Goal: Task Accomplishment & Management: Complete application form

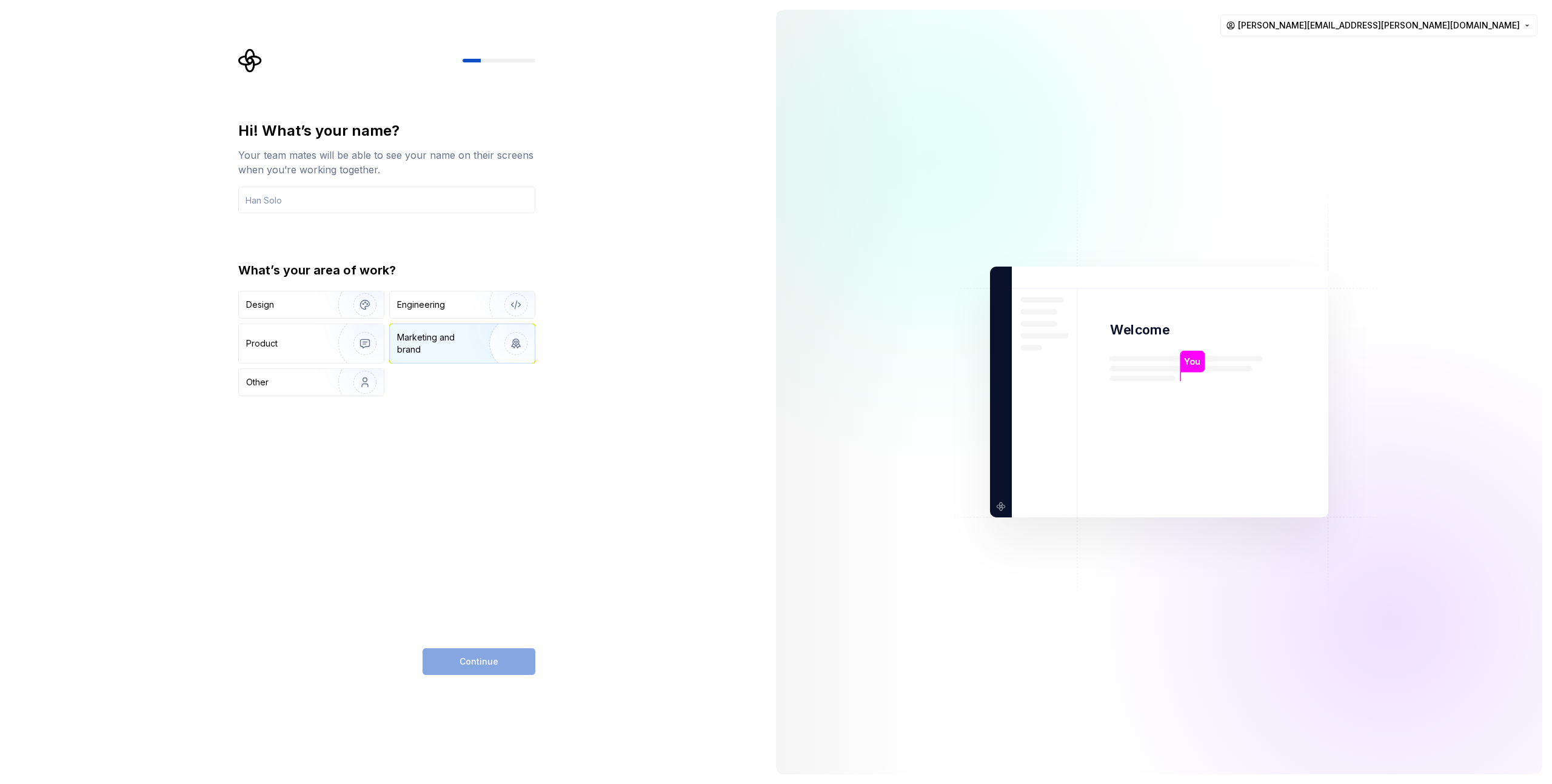
click at [485, 347] on img "button" at bounding box center [508, 343] width 77 height 81
click at [513, 404] on div "Hi! What’s your name? Your team mates will be able to see your name on their sc…" at bounding box center [387, 398] width 297 height 554
click at [335, 339] on img "button" at bounding box center [357, 343] width 77 height 81
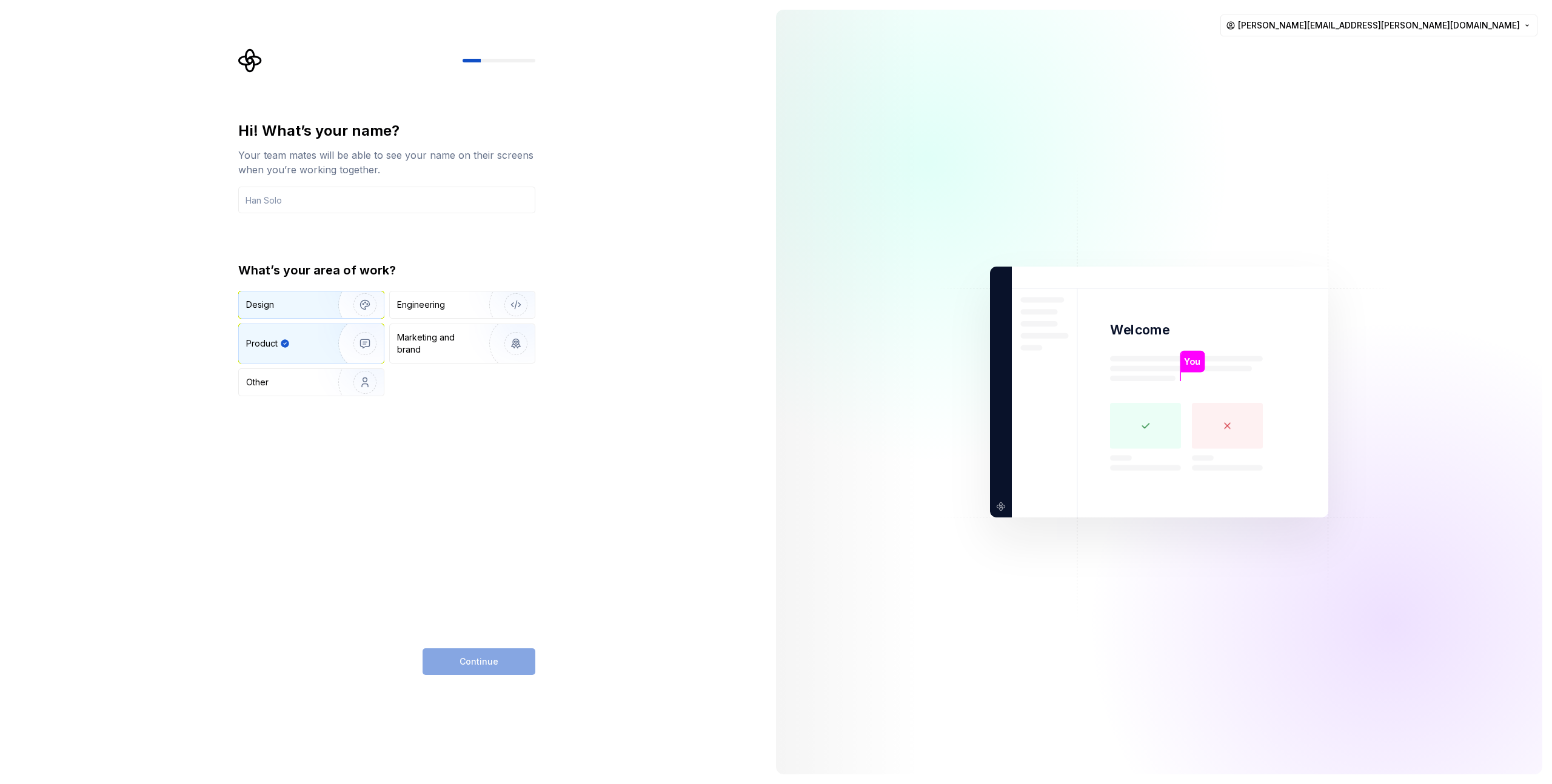
click at [359, 308] on img "button" at bounding box center [357, 305] width 77 height 81
click at [469, 319] on div "Design Engineering Product Marketing and brand Other" at bounding box center [387, 343] width 297 height 106
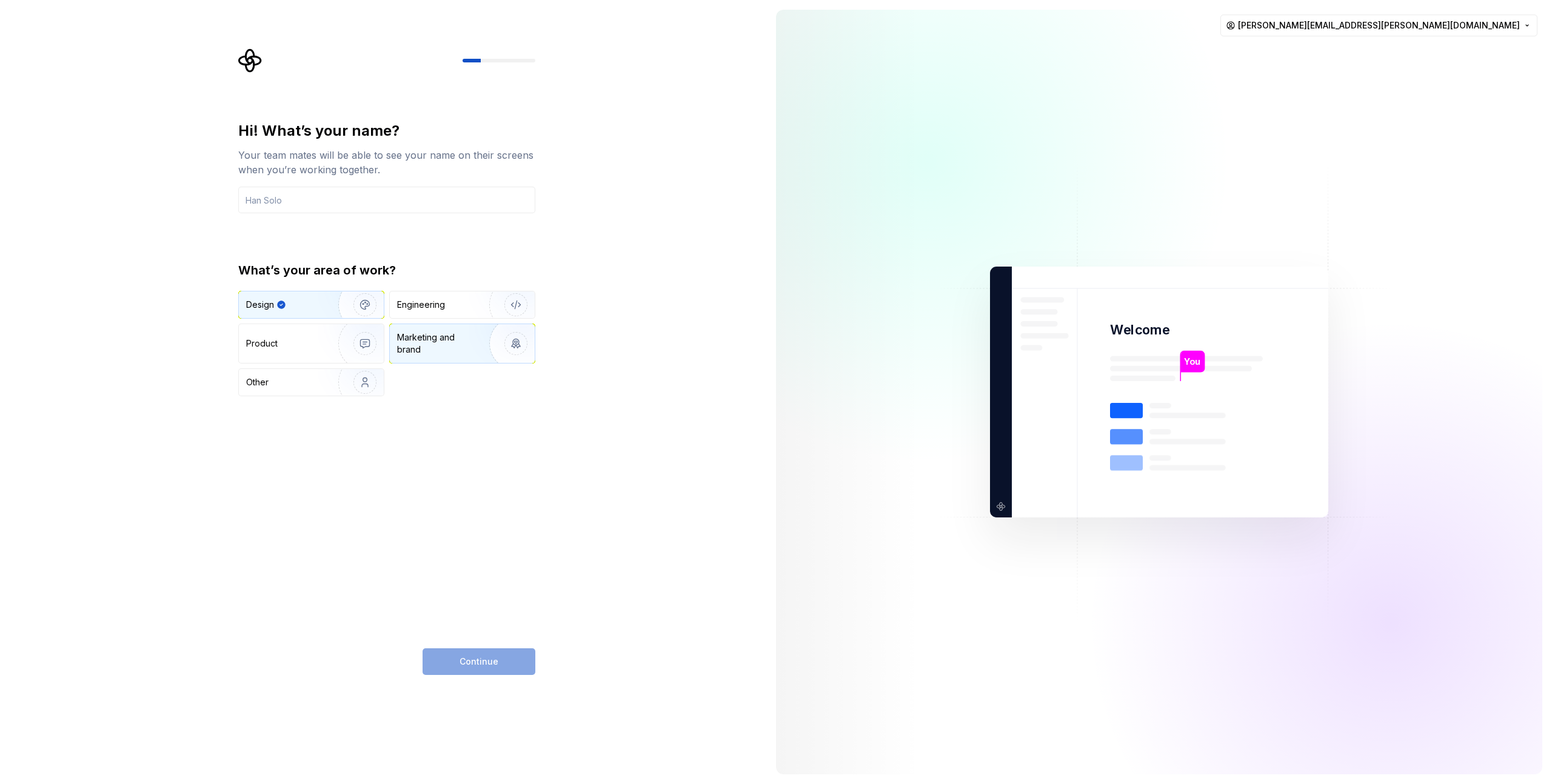
click at [457, 335] on div "Marketing and brand" at bounding box center [437, 343] width 82 height 24
click at [453, 294] on div "Engineering" at bounding box center [461, 305] width 145 height 27
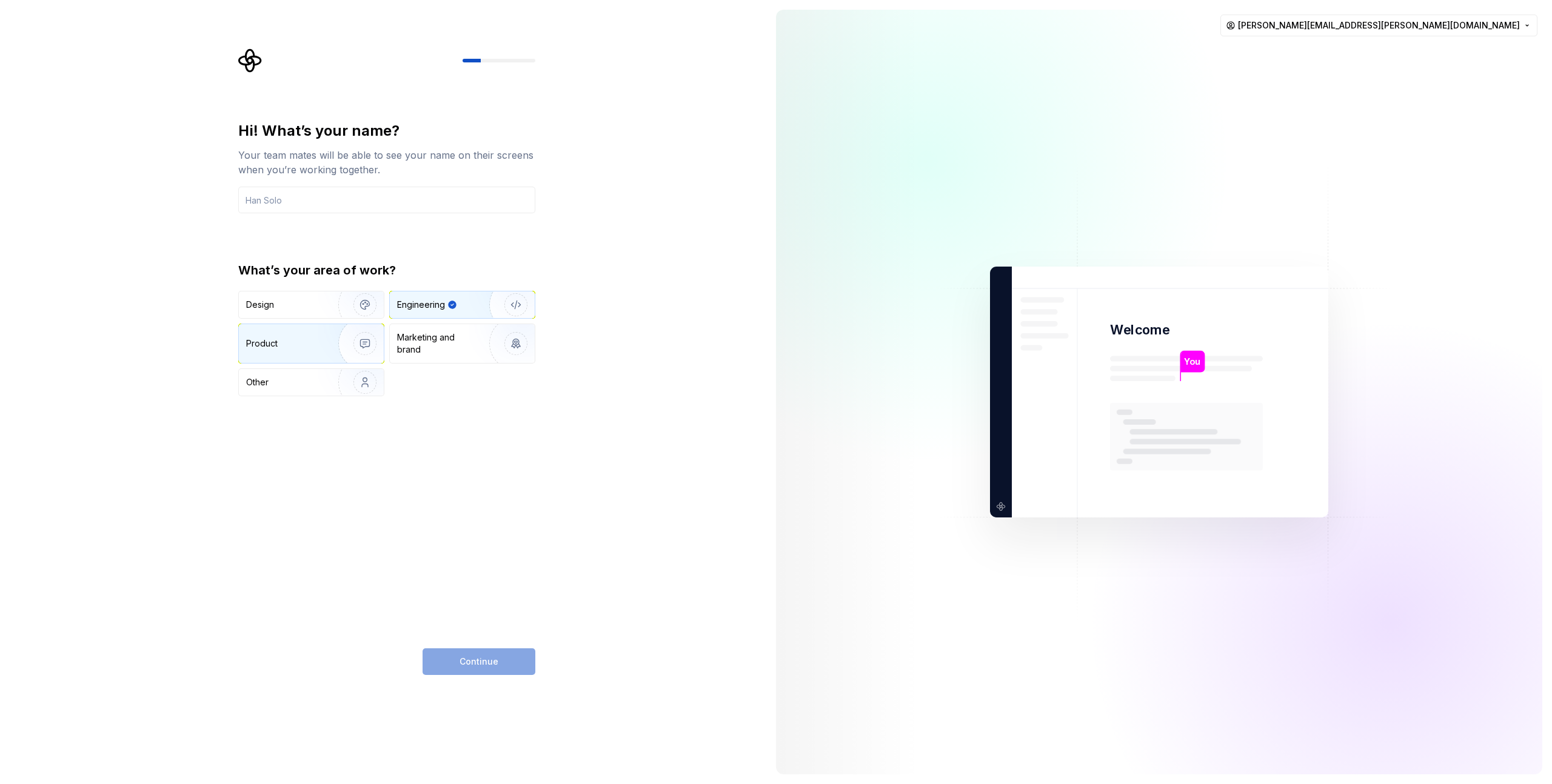
click at [365, 324] on img "button" at bounding box center [357, 343] width 77 height 81
click at [317, 382] on div "Other" at bounding box center [281, 382] width 71 height 12
type input "Elton Behari"
click at [283, 347] on div "Product" at bounding box center [285, 343] width 80 height 12
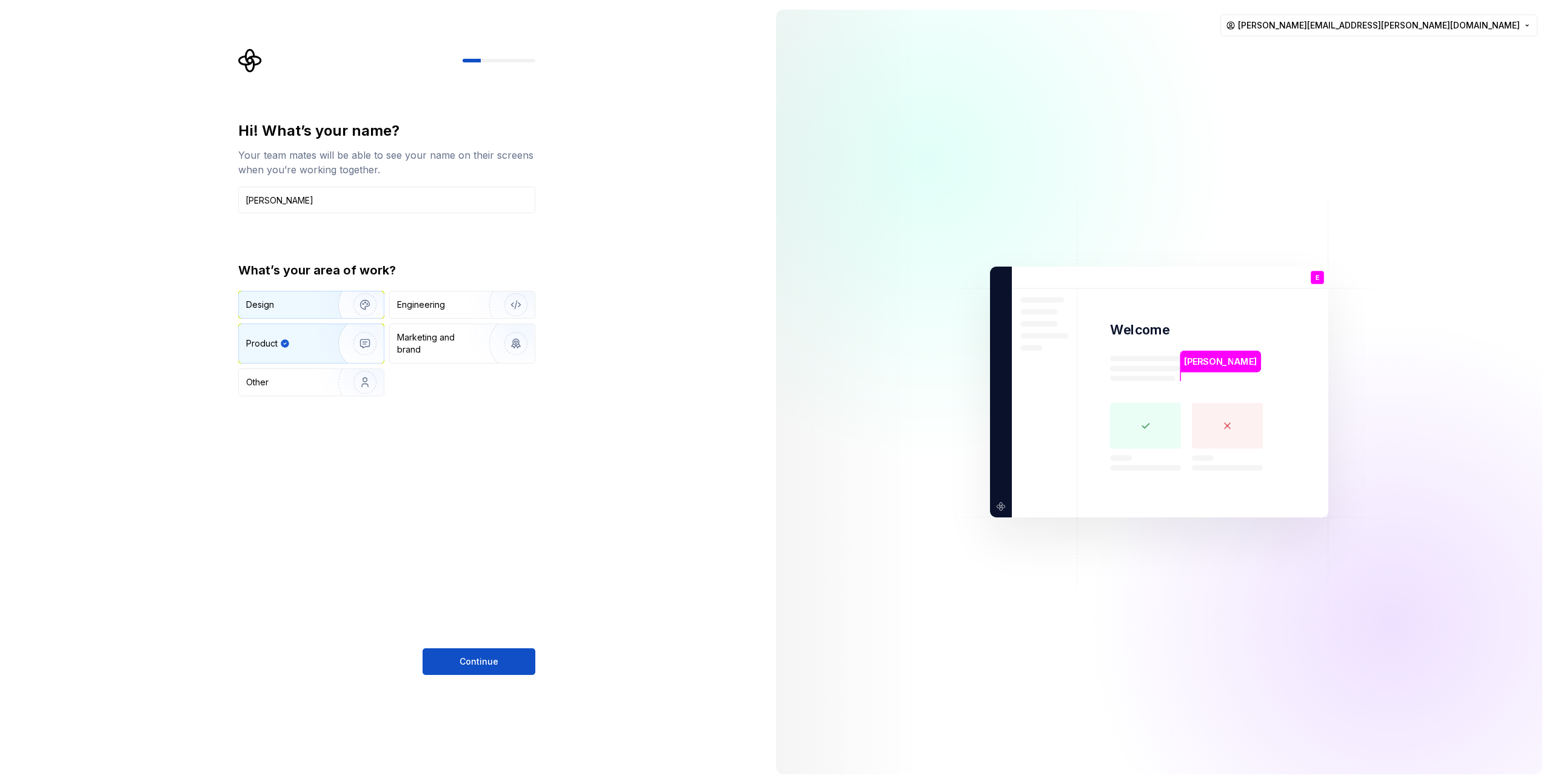
click at [323, 307] on img "button" at bounding box center [357, 305] width 77 height 81
click at [486, 647] on div "Hi! What’s your name? Your team mates will be able to see your name on their sc…" at bounding box center [387, 398] width 297 height 554
click at [486, 657] on span "Continue" at bounding box center [479, 661] width 39 height 12
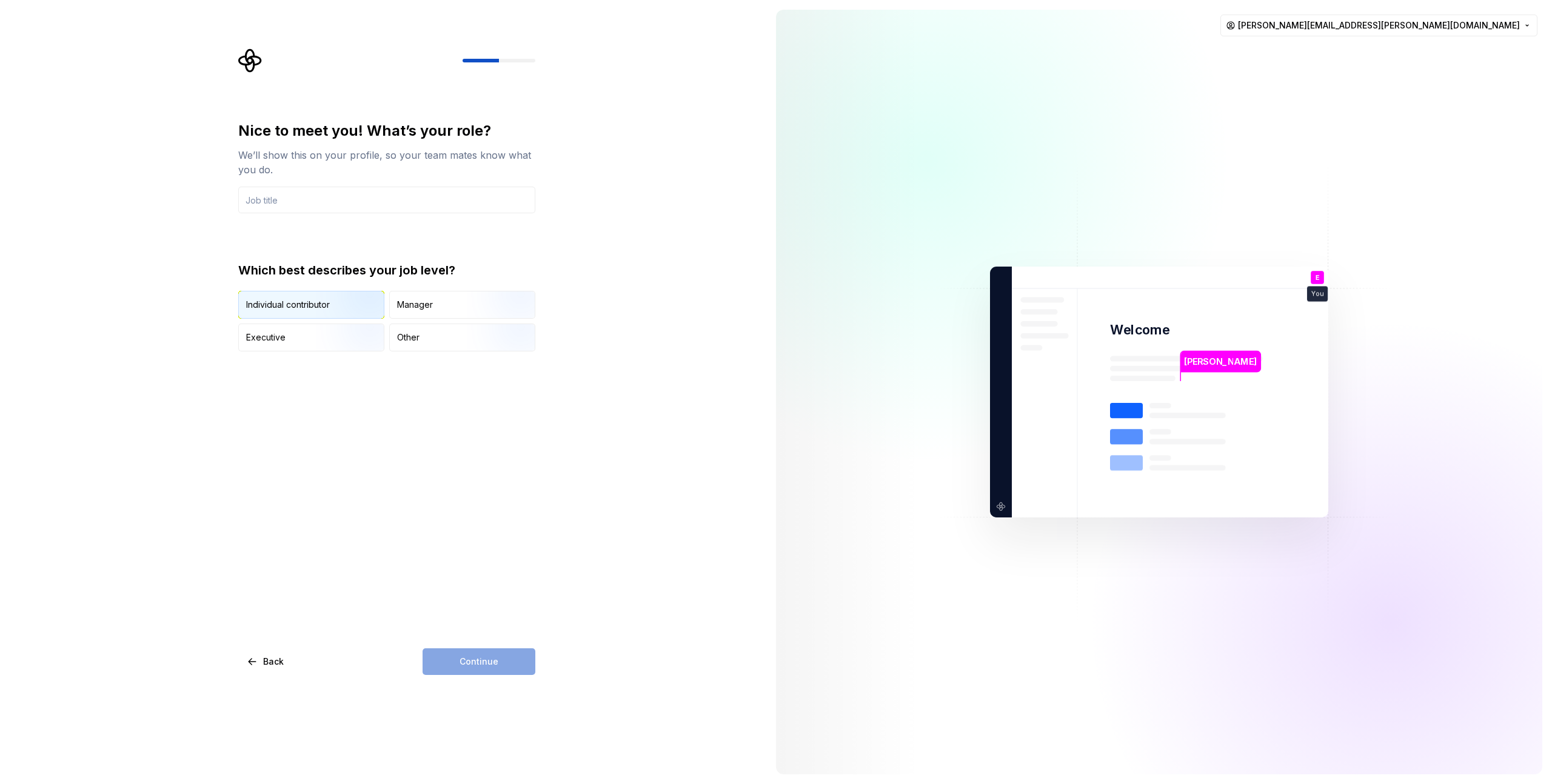
click at [316, 299] on img "button" at bounding box center [354, 320] width 77 height 81
click at [491, 650] on div "Continue" at bounding box center [479, 662] width 112 height 27
click at [358, 217] on div "Nice to meet you! What’s your role? We’ll show this on your profile, so your te…" at bounding box center [387, 236] width 297 height 230
click at [354, 202] on input "text" at bounding box center [387, 200] width 297 height 27
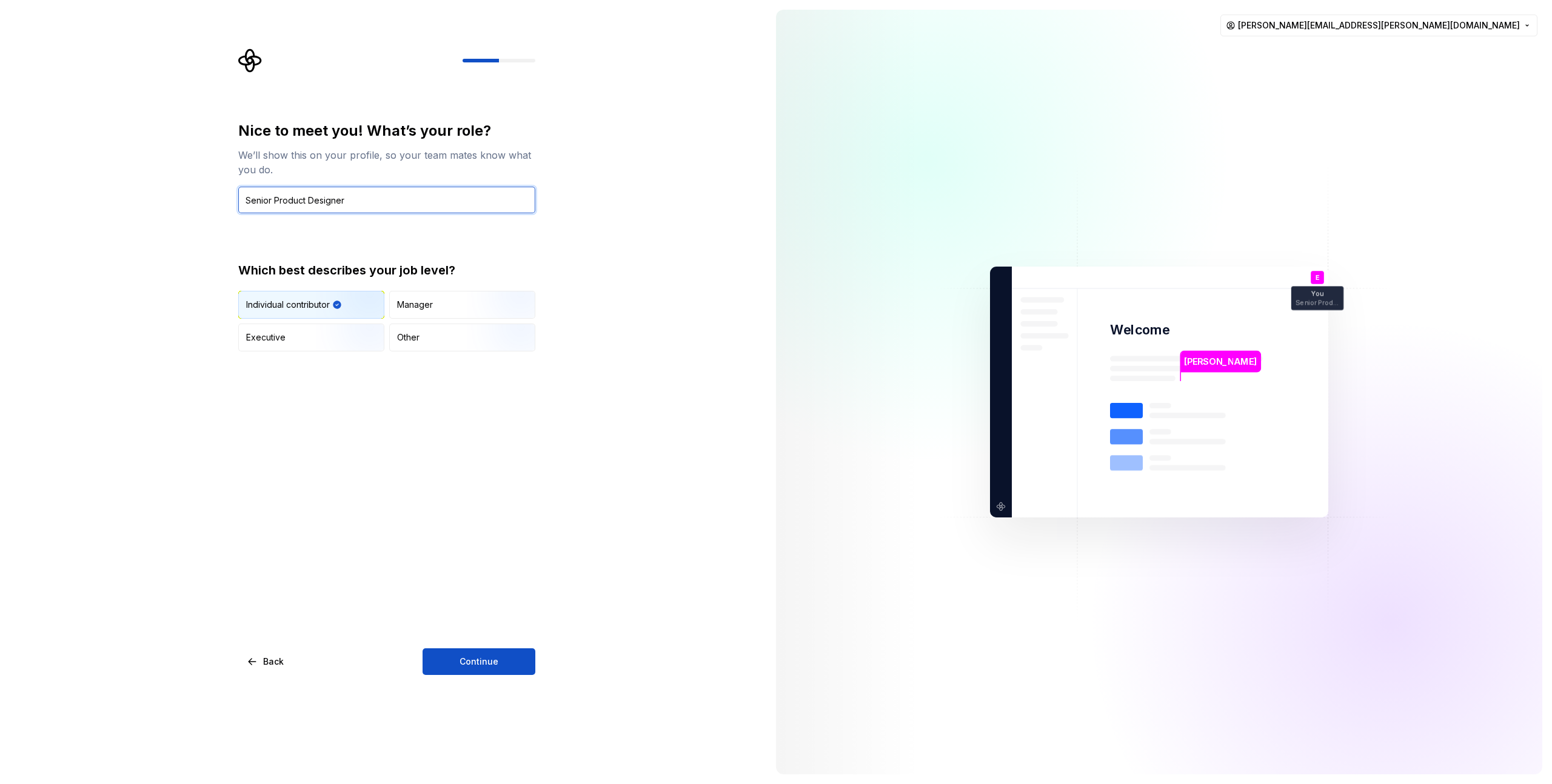
drag, startPoint x: 276, startPoint y: 200, endPoint x: 196, endPoint y: 199, distance: 80.0
click at [202, 200] on div "Nice to meet you! What’s your role? We’ll show this on your profile, so your te…" at bounding box center [383, 392] width 766 height 784
type input "Product Designer"
click at [463, 674] on div "Nice to meet you! What’s your role? We’ll show this on your profile, so your te…" at bounding box center [383, 392] width 766 height 784
click at [465, 656] on span "Continue" at bounding box center [479, 661] width 39 height 12
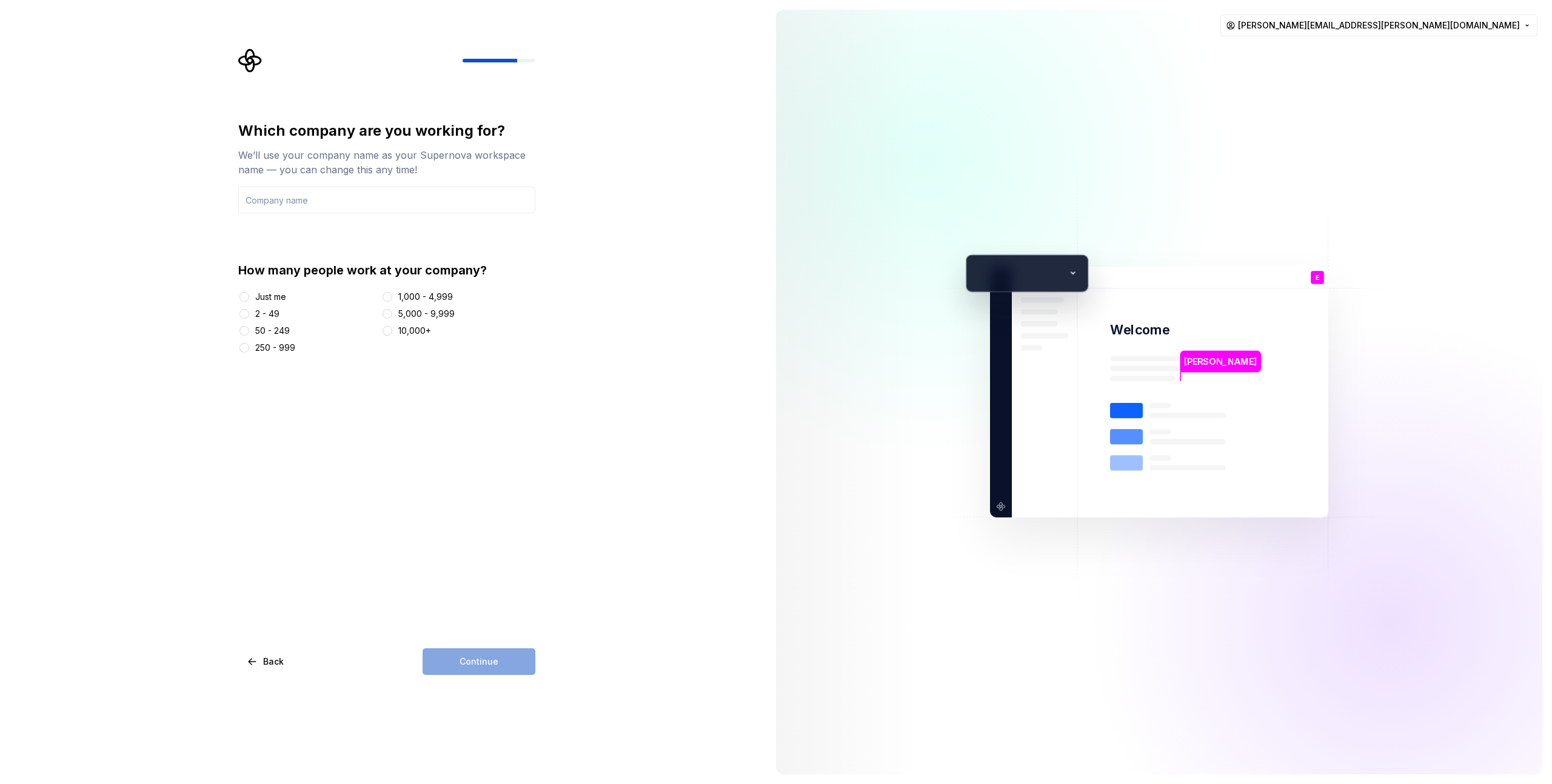
click at [276, 343] on div "250 - 999" at bounding box center [274, 347] width 40 height 12
click at [249, 343] on button "250 - 999" at bounding box center [244, 348] width 10 height 10
click at [1497, 24] on html "Which company are you working for? We’ll use your company name as your Supernov…" at bounding box center [776, 392] width 1552 height 784
click at [1459, 85] on div "Delete account" at bounding box center [1477, 75] width 139 height 19
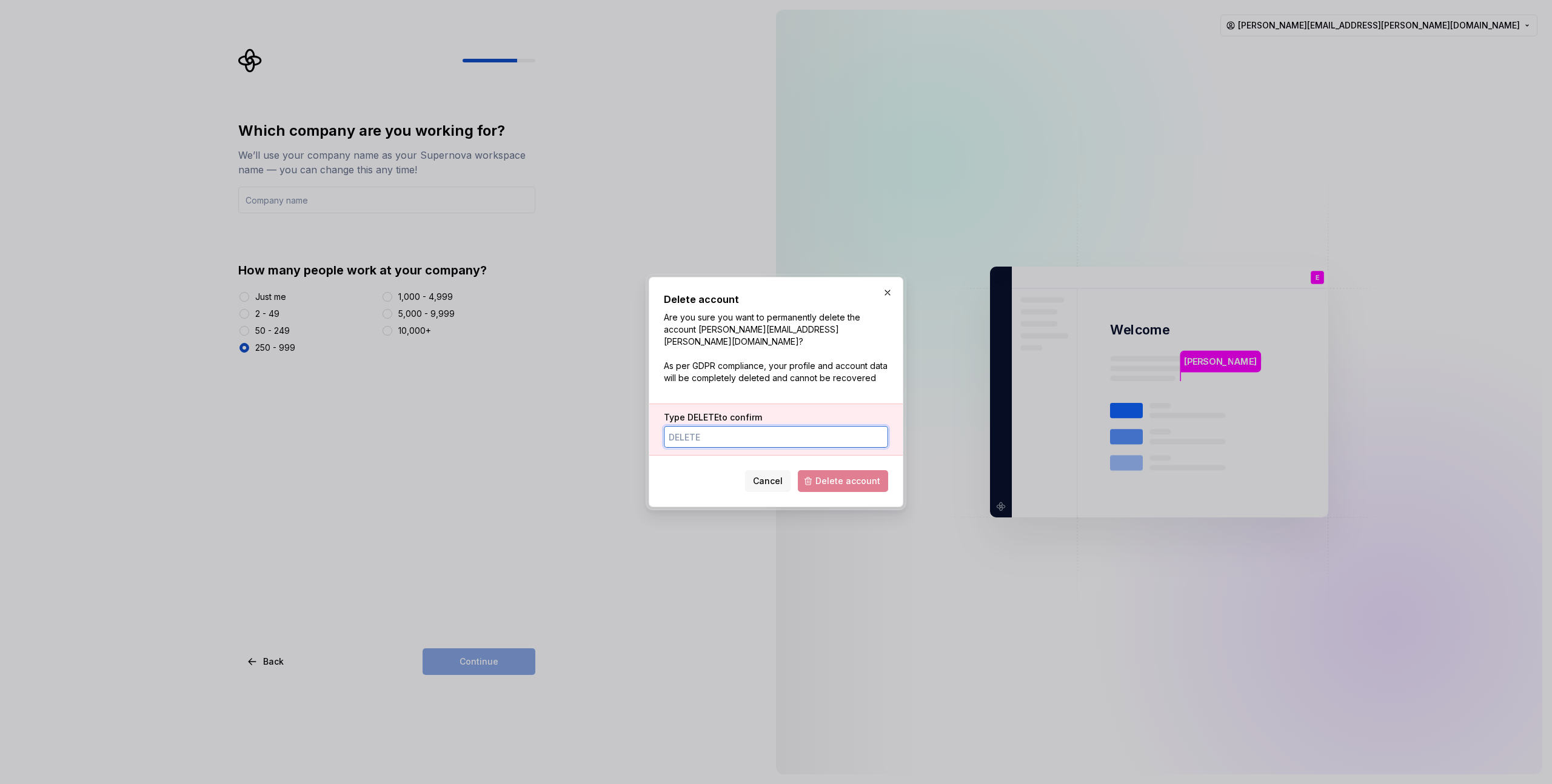
click at [794, 439] on input "Type DELETE to confirm" at bounding box center [776, 437] width 225 height 22
type input "Delete"
click at [862, 477] on span "Delete account" at bounding box center [848, 480] width 64 height 12
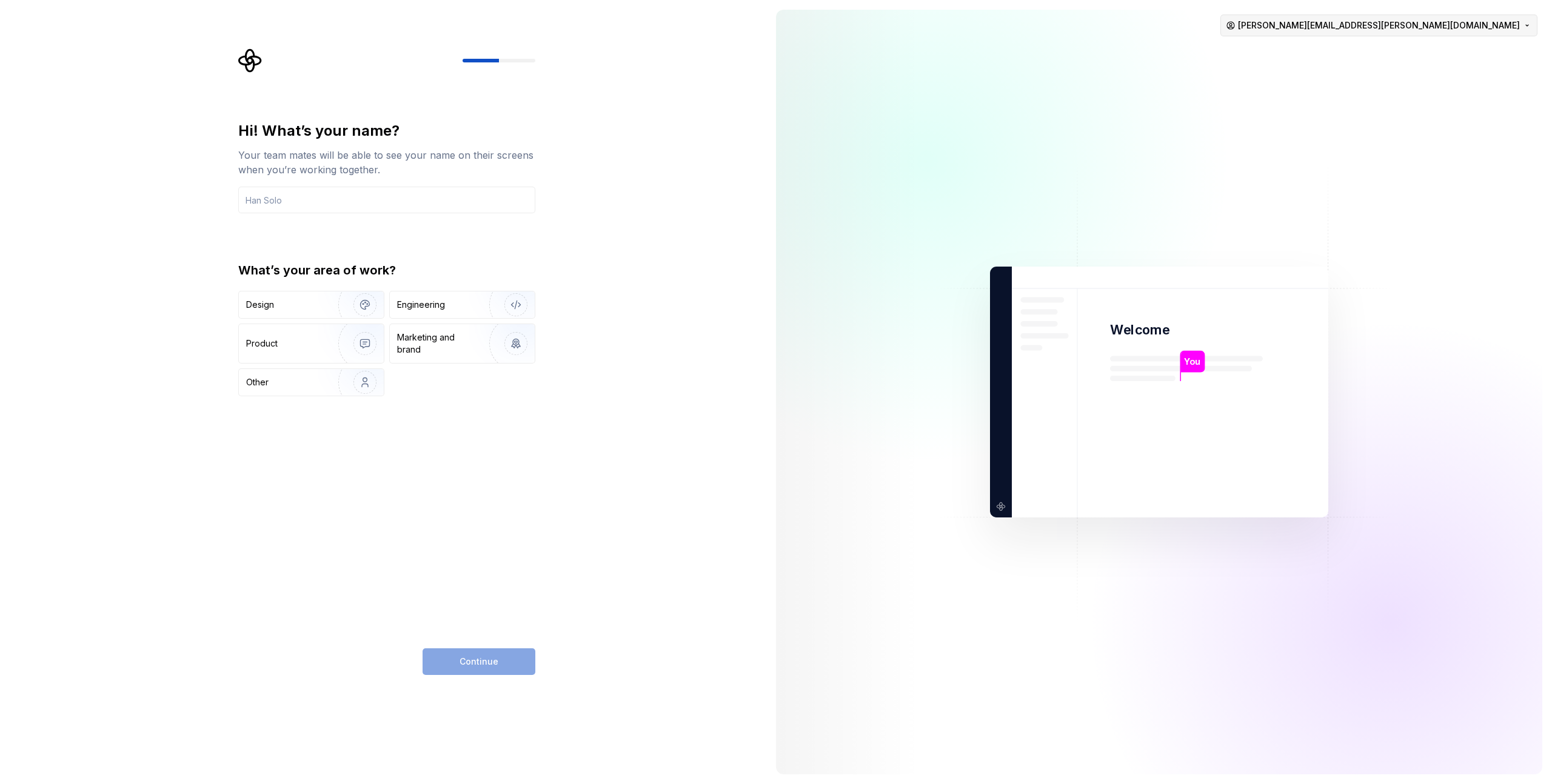
click at [1523, 25] on html "Hi! What’s your name? Your team mates will be able to see your name on their sc…" at bounding box center [776, 392] width 1552 height 784
click at [1470, 52] on div "Sign out" at bounding box center [1485, 51] width 115 height 12
click at [304, 297] on div "Design" at bounding box center [310, 305] width 145 height 27
click at [322, 205] on input "text" at bounding box center [387, 200] width 297 height 27
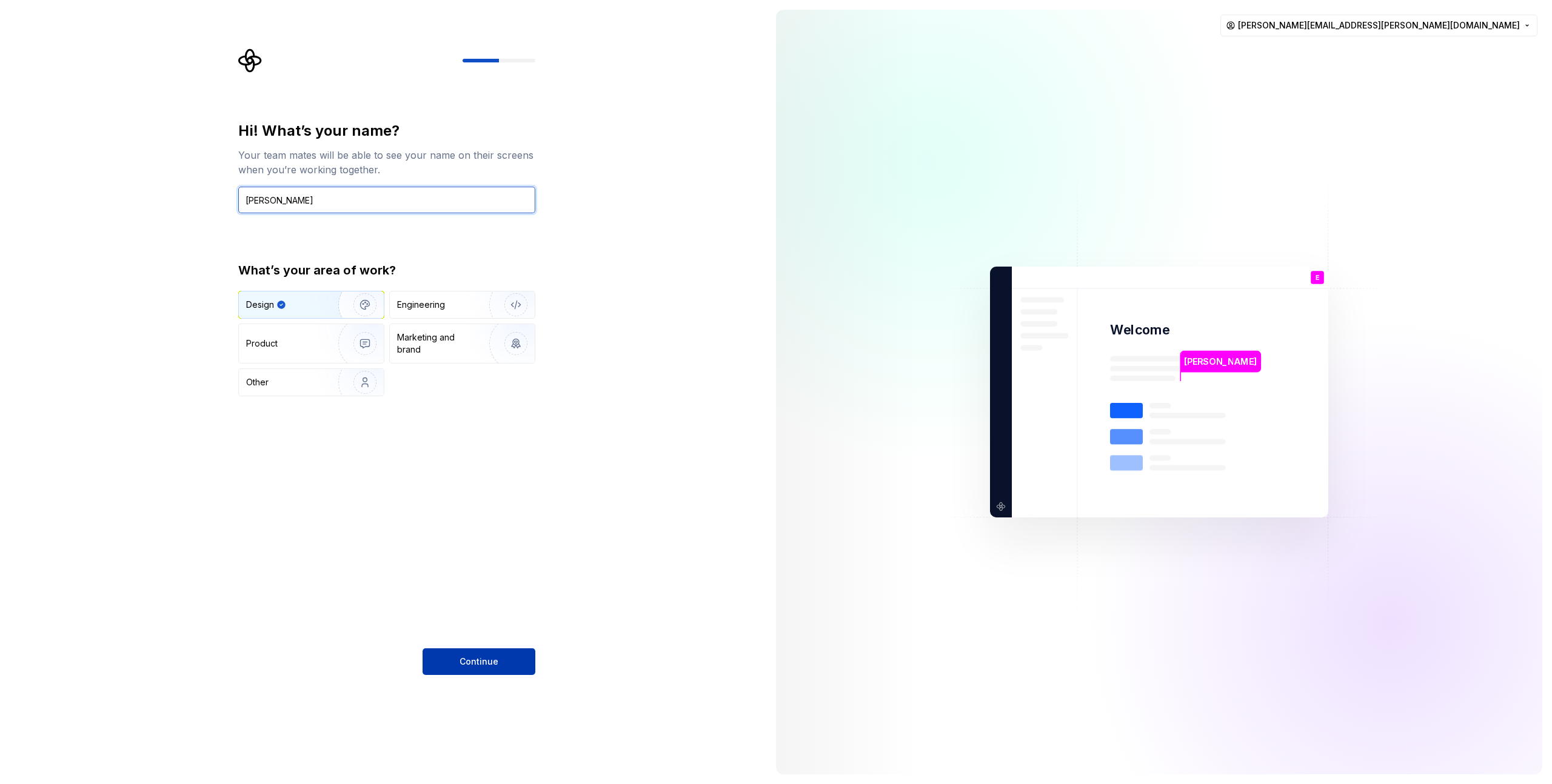
type input "[PERSON_NAME]"
click at [481, 656] on span "Continue" at bounding box center [479, 661] width 39 height 12
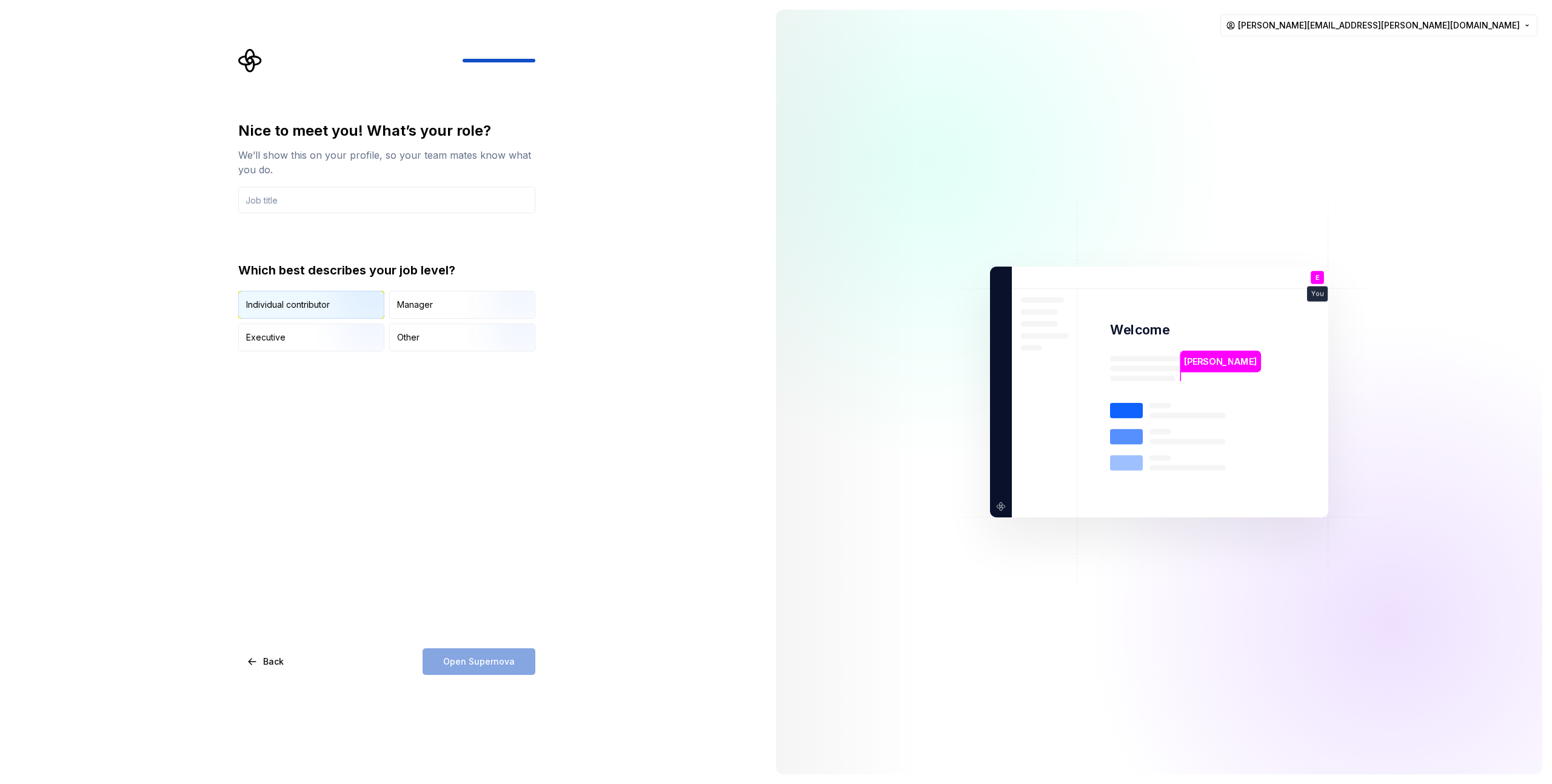
click at [353, 297] on img "button" at bounding box center [354, 320] width 77 height 81
click at [353, 205] on input "text" at bounding box center [387, 200] width 297 height 27
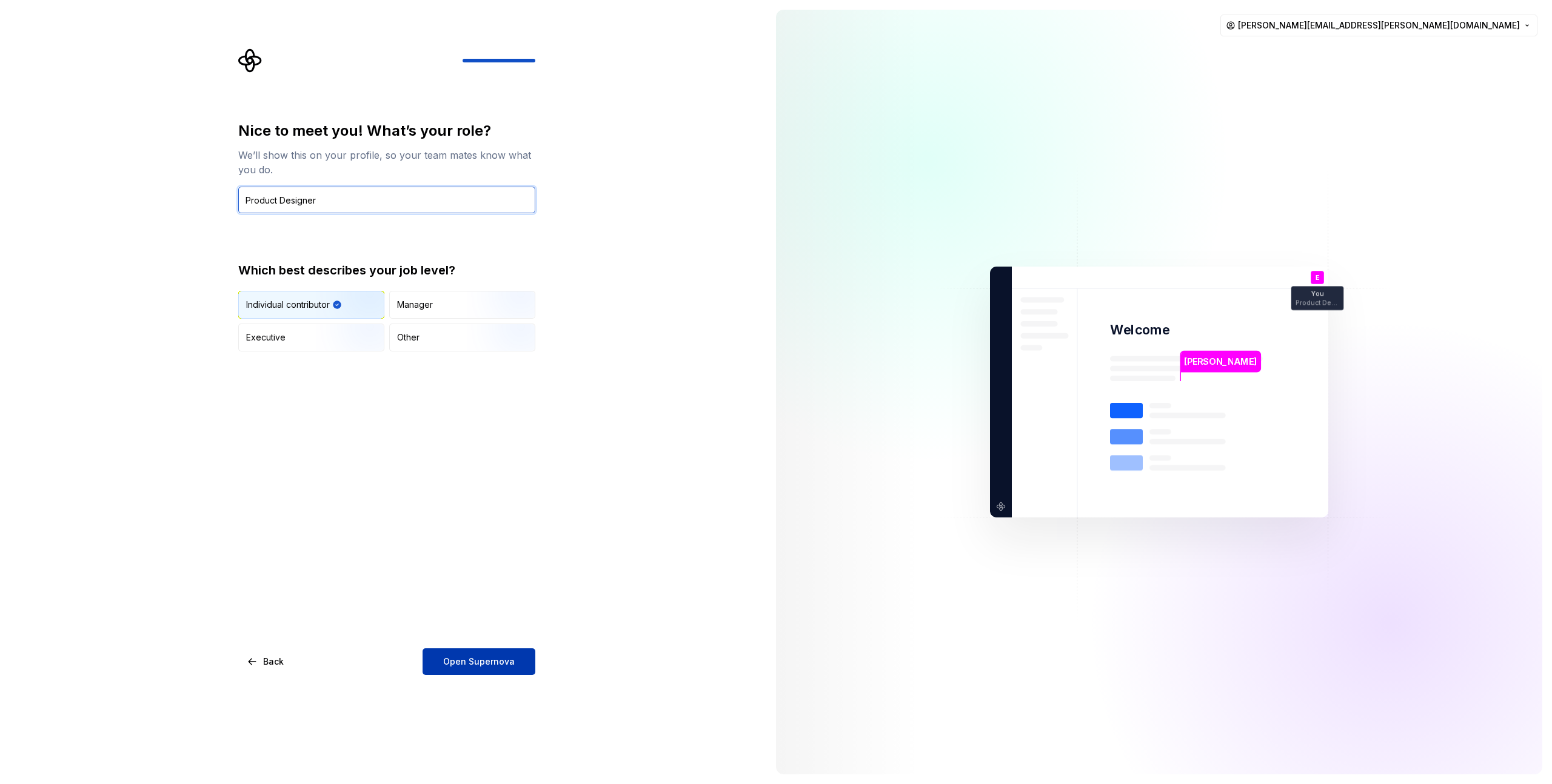
type input "Product Designer"
click at [492, 664] on span "Open Supernova" at bounding box center [479, 661] width 72 height 12
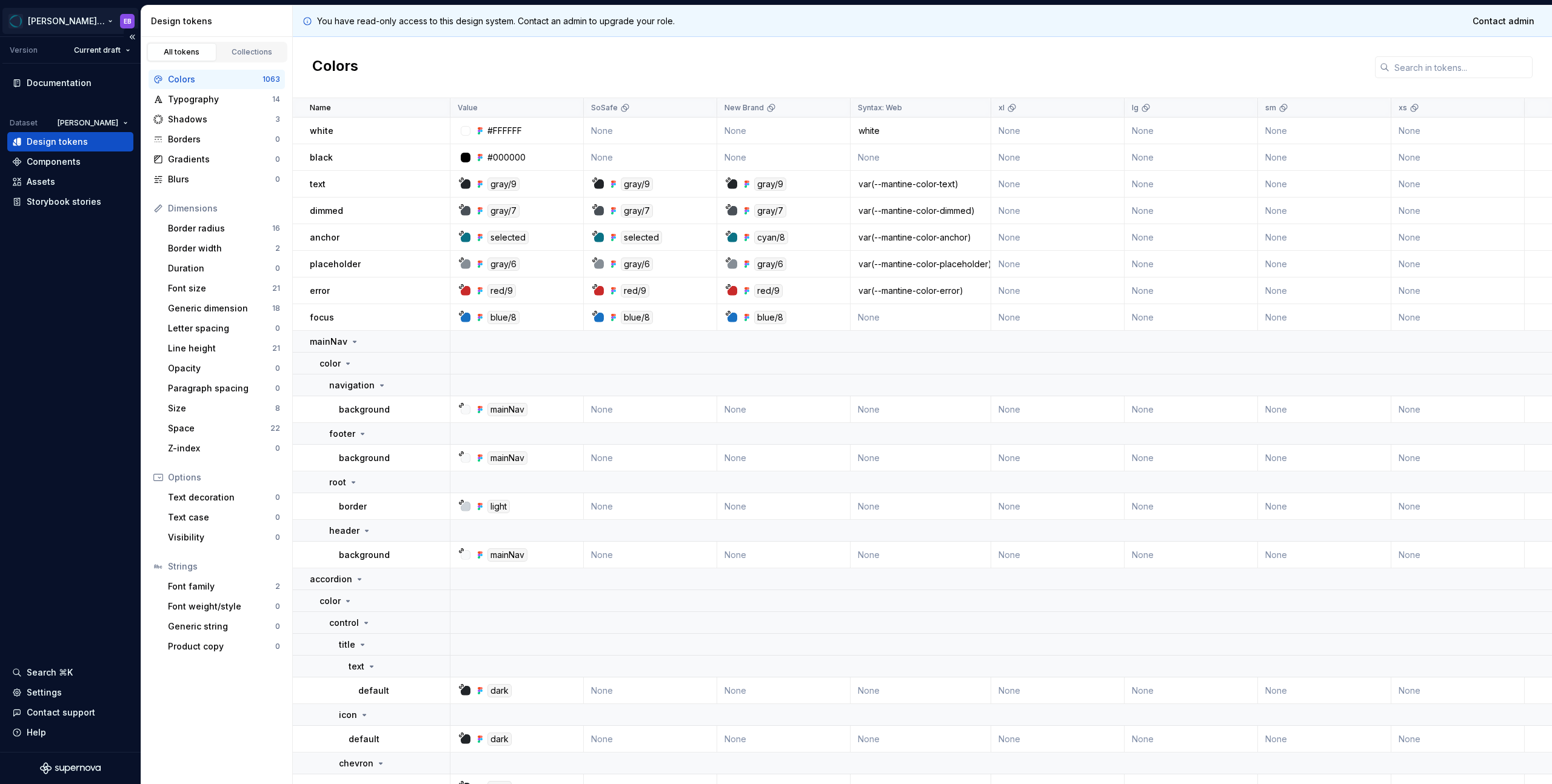
click at [83, 20] on html "[PERSON_NAME] Design System EB Version Current draft Documentation Dataset [PER…" at bounding box center [776, 392] width 1552 height 784
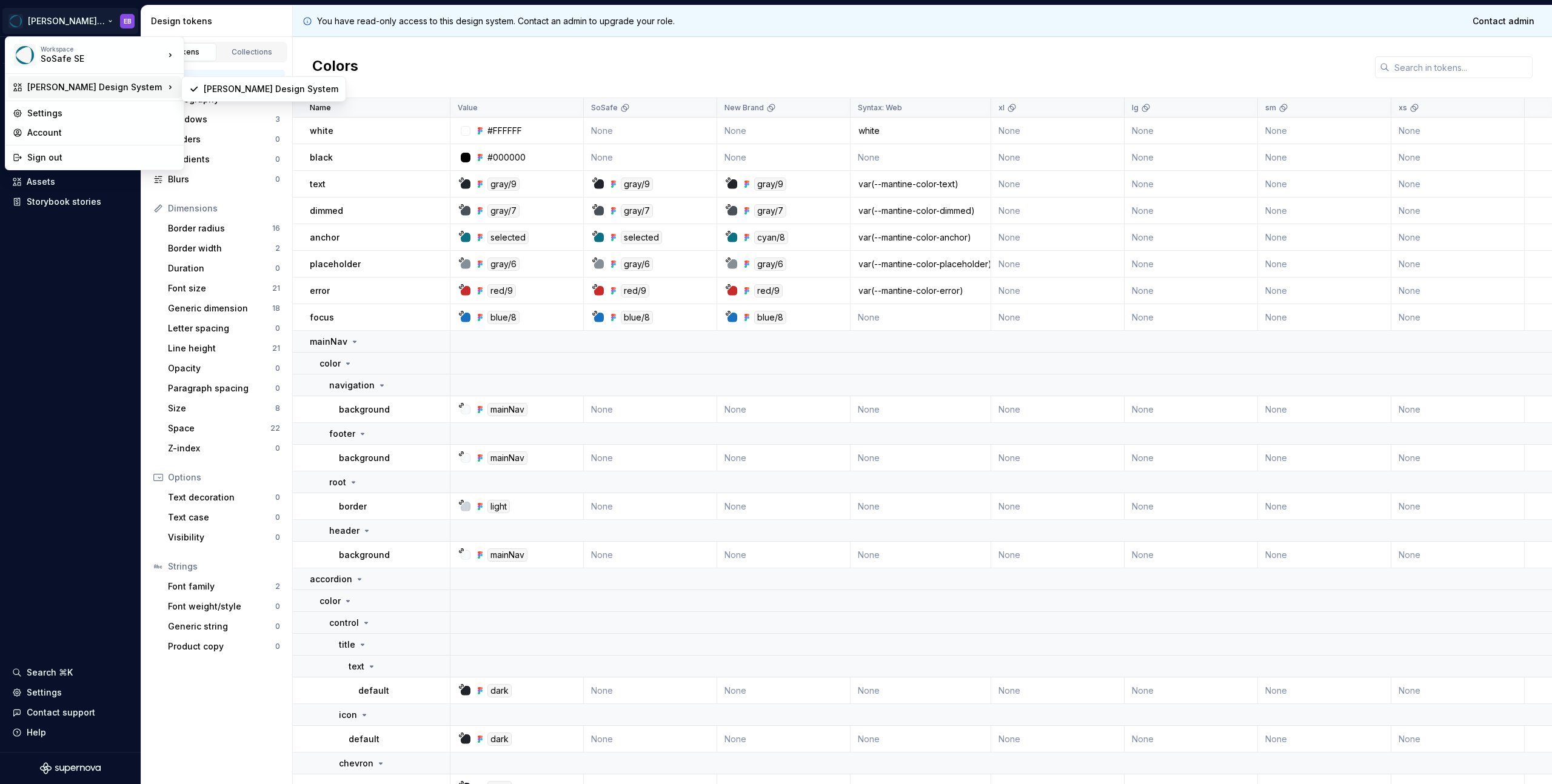
click at [51, 89] on div "[PERSON_NAME] Design System" at bounding box center [96, 86] width 137 height 12
click at [262, 16] on html "[PERSON_NAME] Design System EB Version Current draft Documentation Dataset [PER…" at bounding box center [776, 392] width 1552 height 784
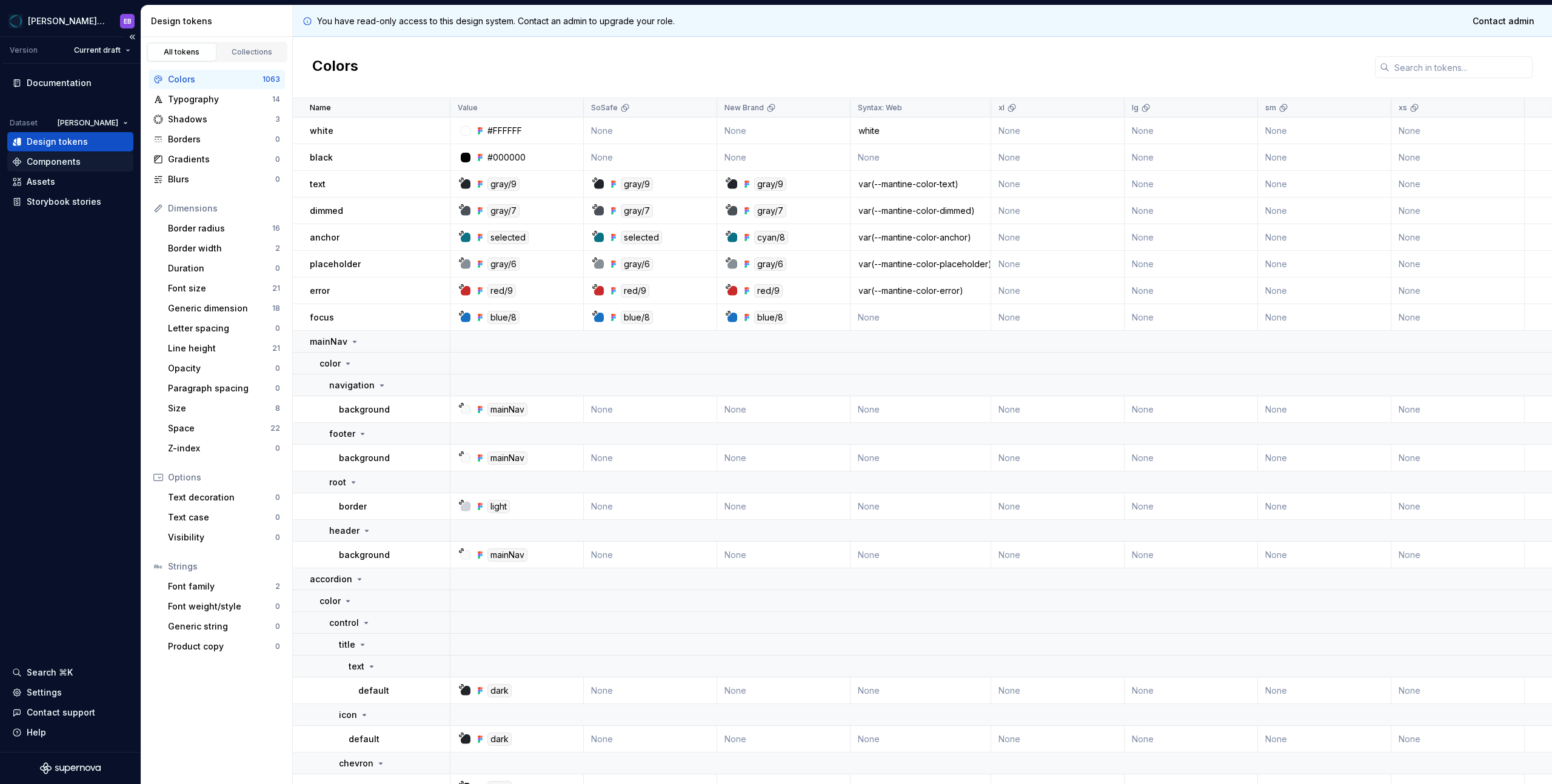
click at [74, 152] on div "Dataset [PERSON_NAME] Design tokens Components Assets Storybook stories" at bounding box center [70, 162] width 126 height 97
click at [263, 48] on div "Collections" at bounding box center [252, 52] width 61 height 10
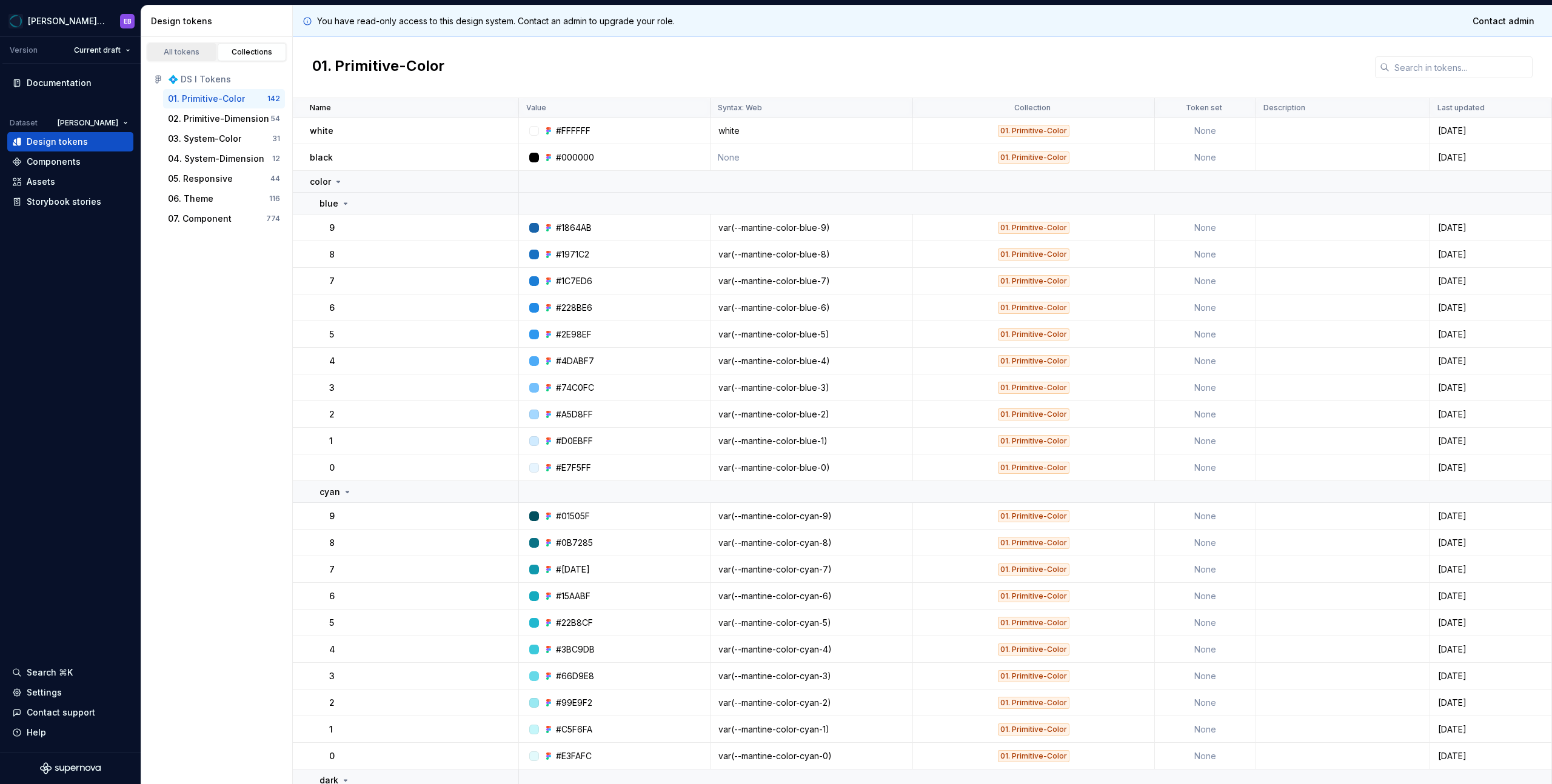
click at [198, 54] on div "All tokens" at bounding box center [182, 52] width 61 height 10
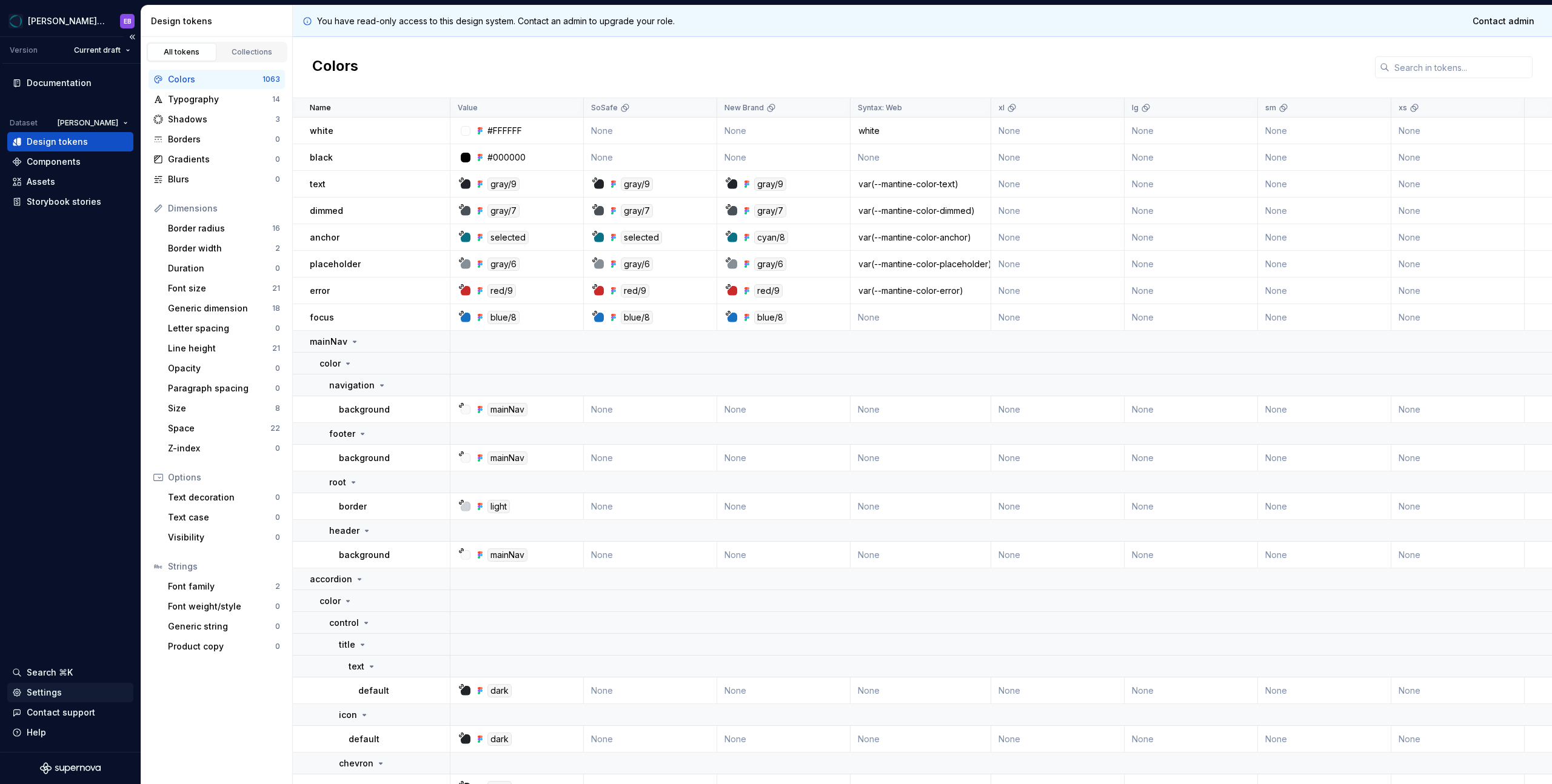
click at [50, 693] on div "Settings" at bounding box center [44, 692] width 35 height 12
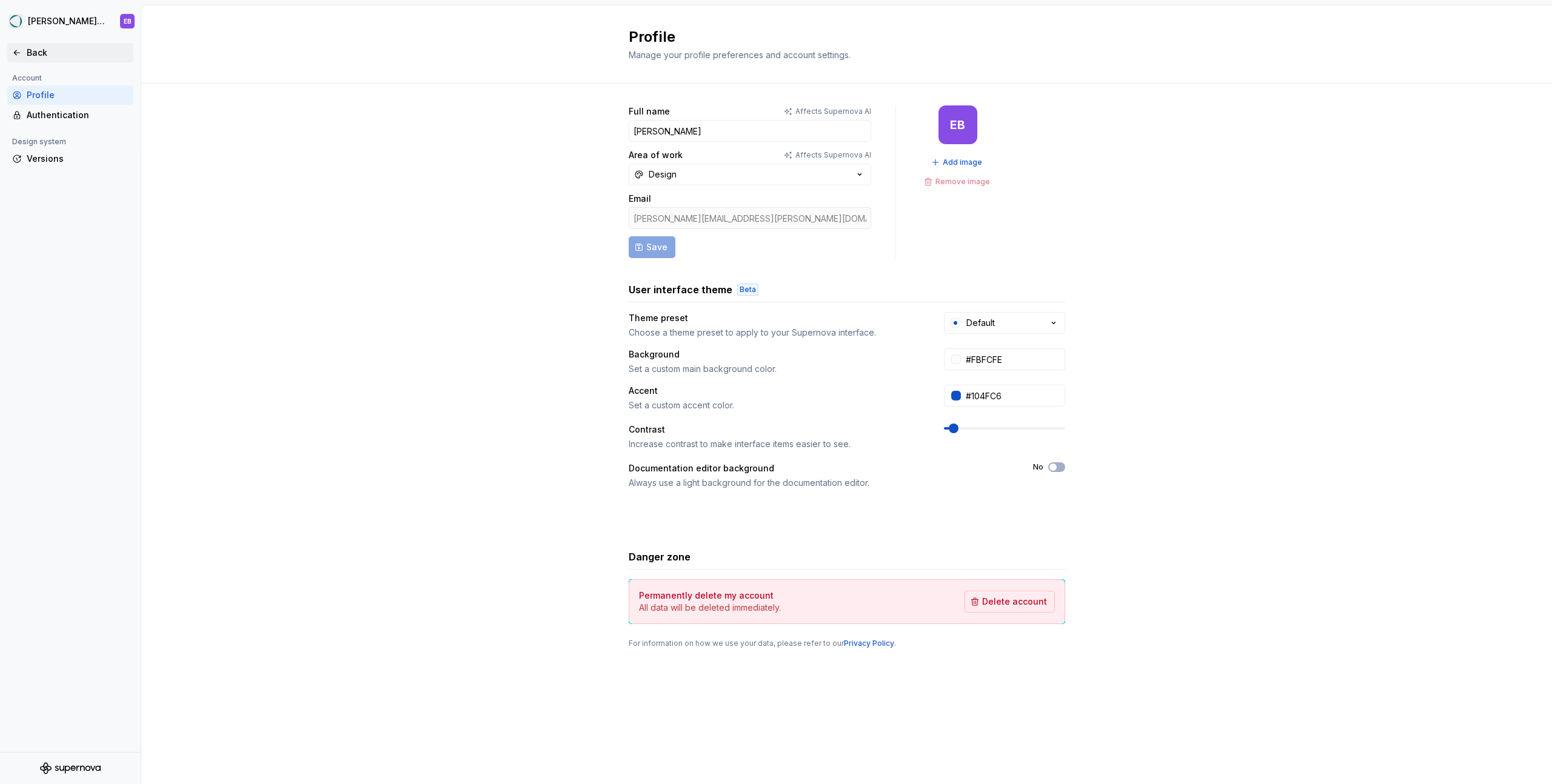
click at [40, 54] on div "Back" at bounding box center [77, 52] width 102 height 12
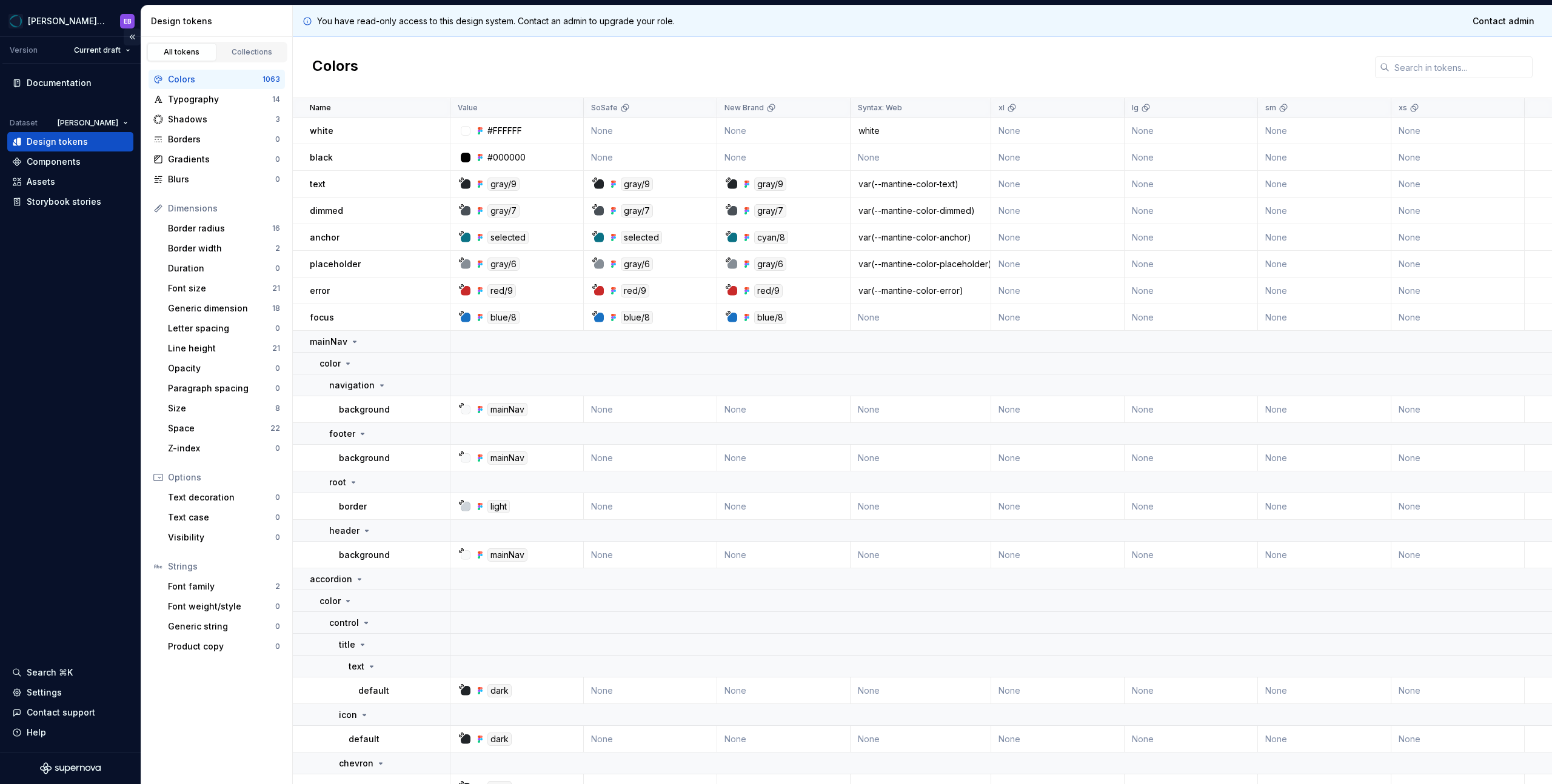
click at [135, 38] on button "Collapse sidebar" at bounding box center [132, 37] width 17 height 17
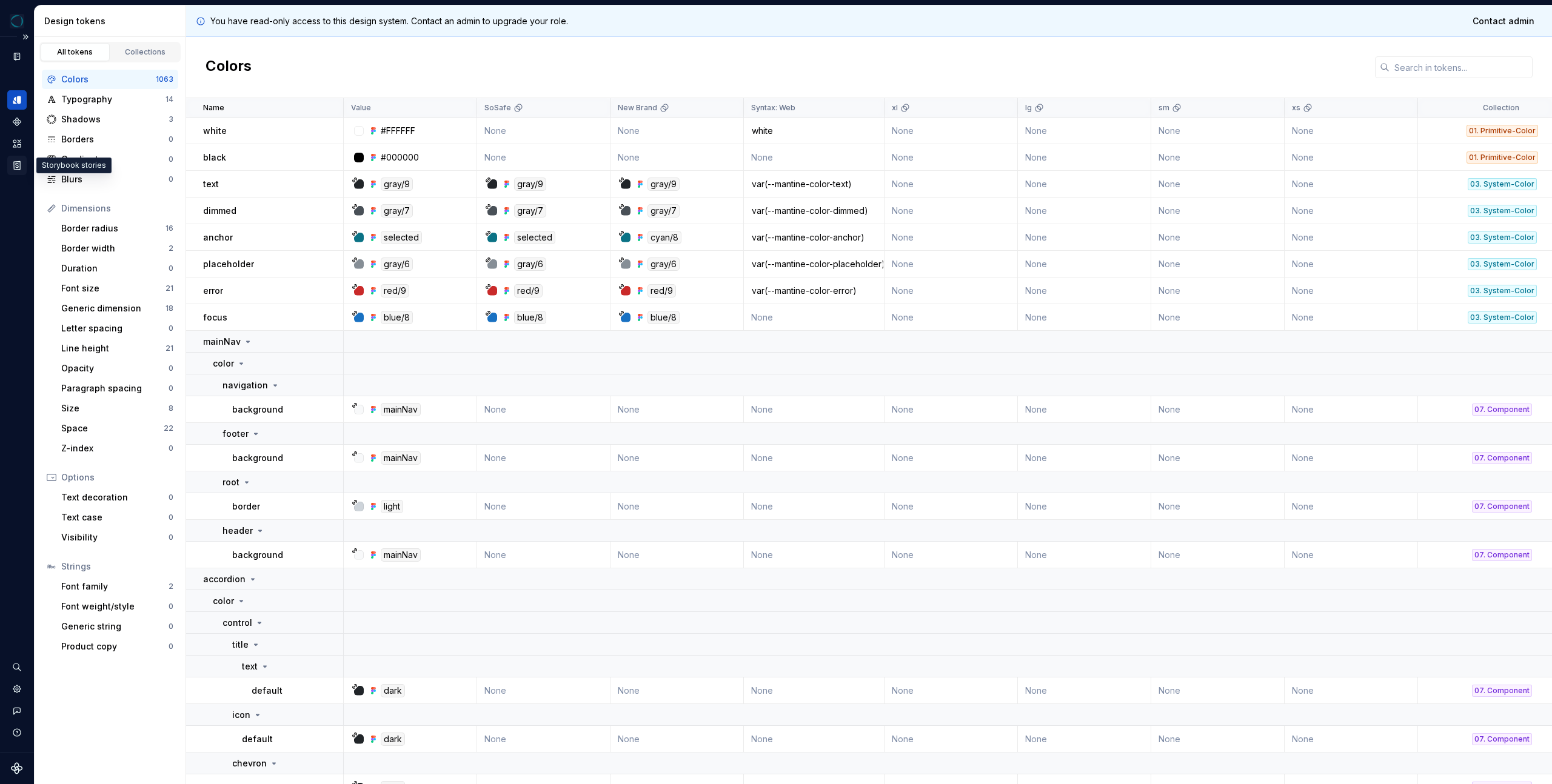
click at [17, 164] on icon "Storybook stories" at bounding box center [17, 166] width 11 height 11
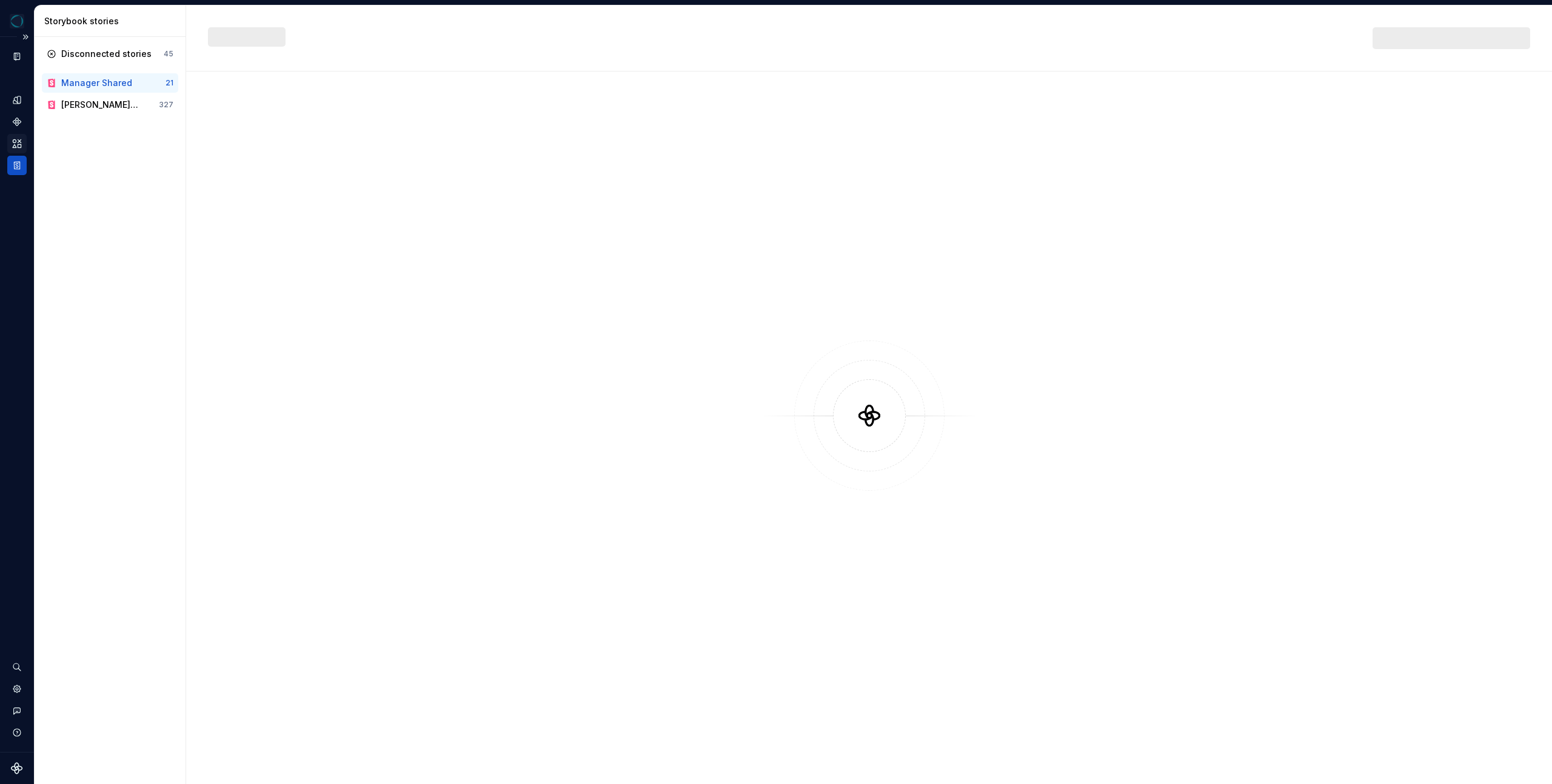
click at [13, 144] on icon "Assets" at bounding box center [17, 144] width 11 height 11
